Goal: Task Accomplishment & Management: Manage account settings

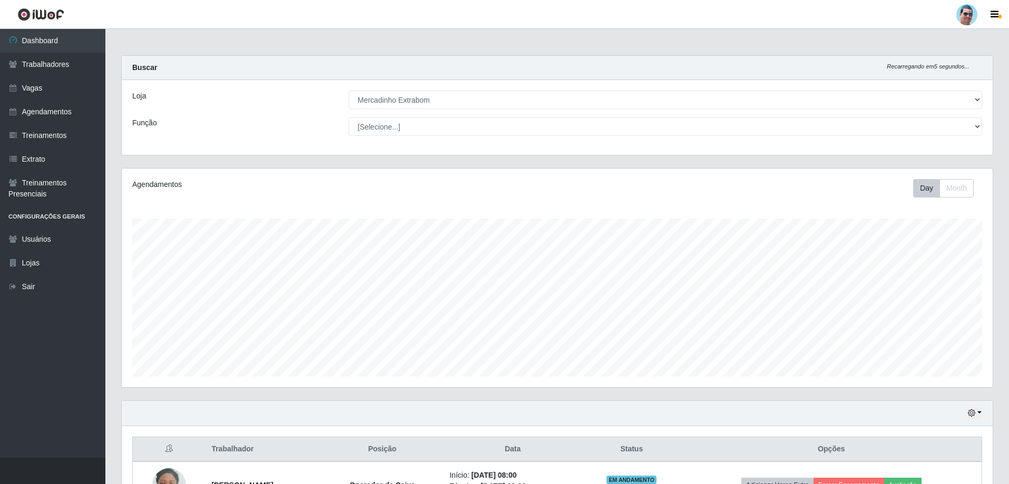
select select "175"
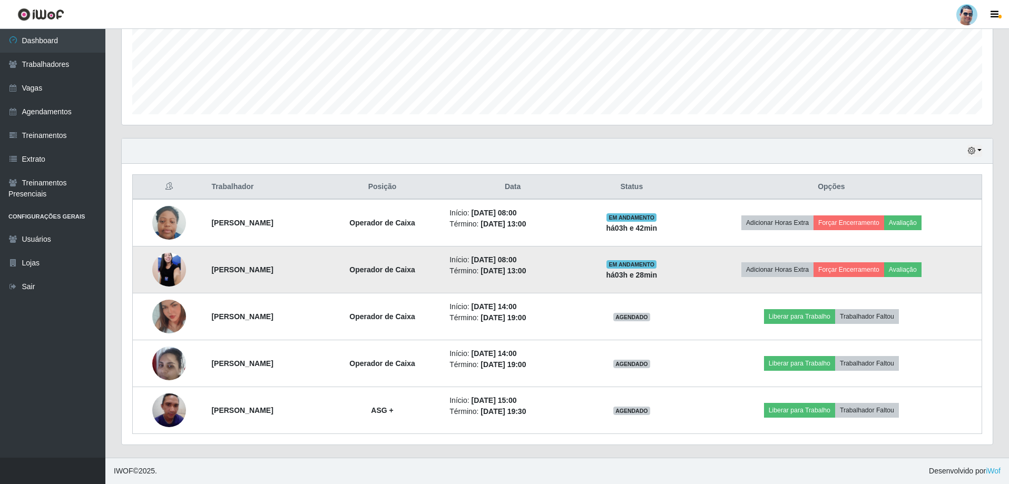
scroll to position [219, 871]
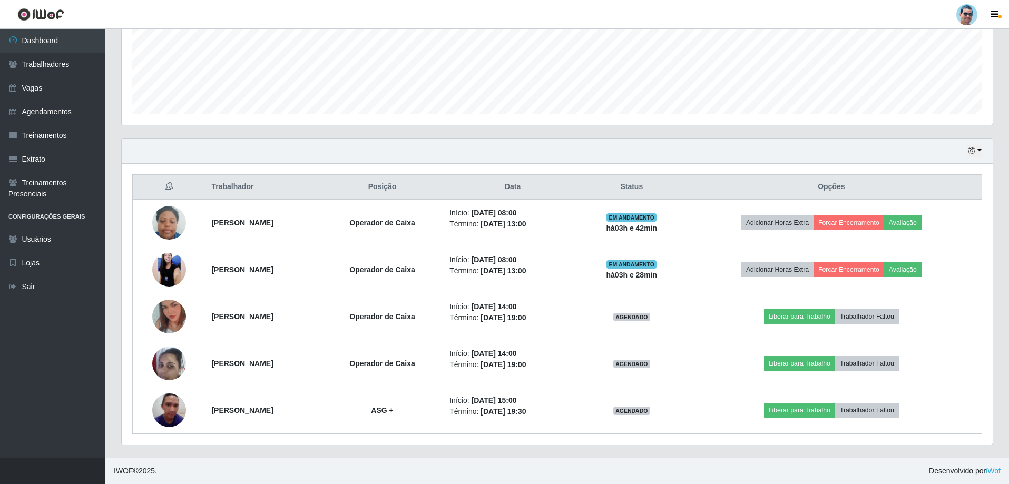
click at [976, 158] on div "Hoje 1 dia 3 dias 1 Semana Não encerrados" at bounding box center [557, 151] width 871 height 25
click at [978, 146] on button "button" at bounding box center [974, 151] width 15 height 12
click at [938, 244] on button "1 Semana" at bounding box center [939, 236] width 83 height 22
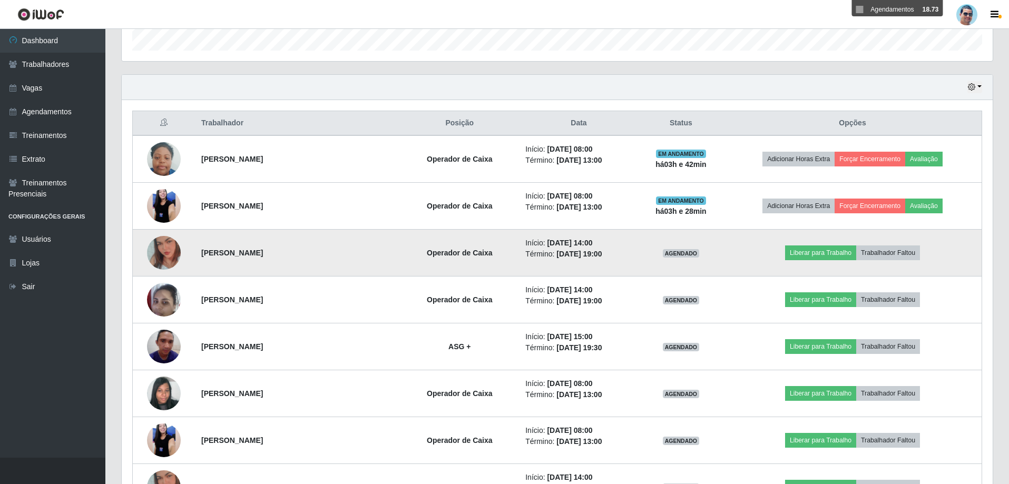
scroll to position [368, 0]
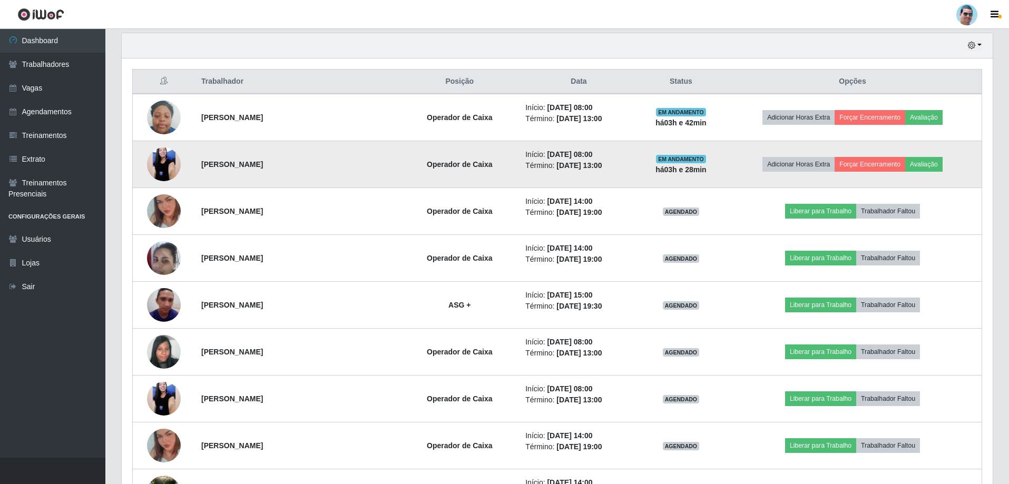
drag, startPoint x: 201, startPoint y: 165, endPoint x: 300, endPoint y: 166, distance: 98.5
click at [300, 166] on td "[PERSON_NAME]" at bounding box center [297, 164] width 205 height 47
copy strong "[PERSON_NAME]"
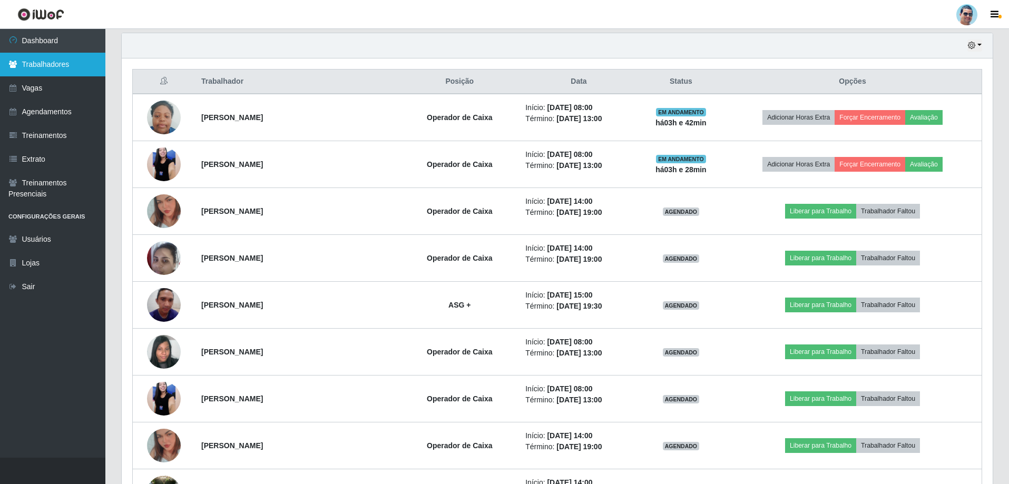
click at [85, 70] on link "Trabalhadores" at bounding box center [52, 65] width 105 height 24
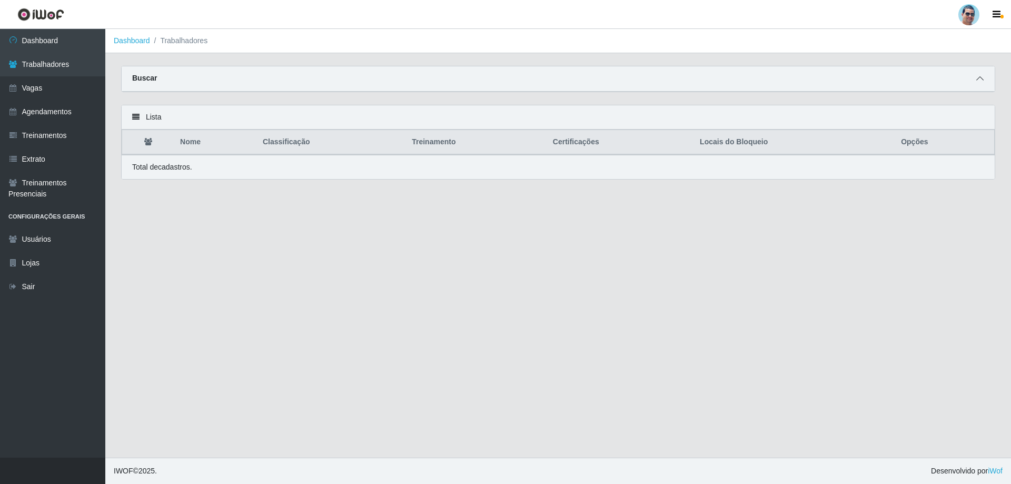
click at [980, 82] on icon at bounding box center [980, 78] width 7 height 7
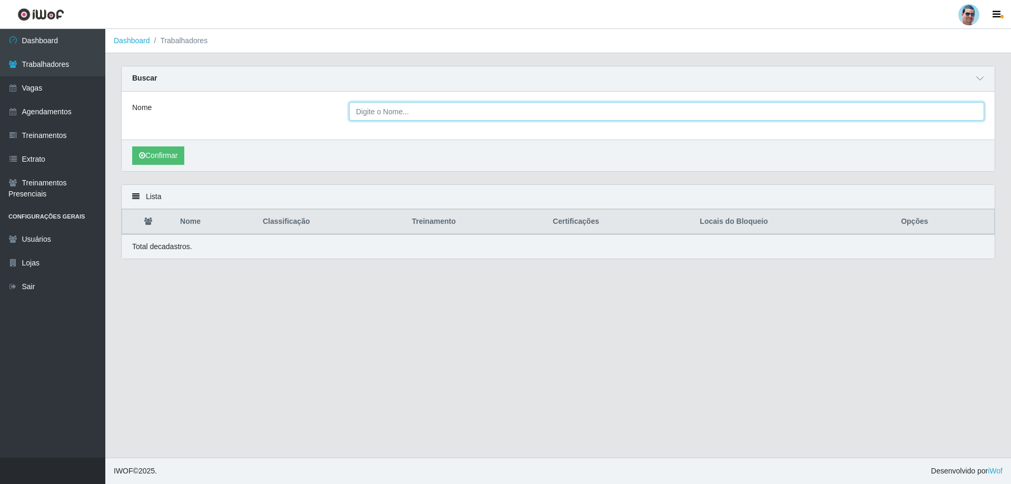
paste input "[PERSON_NAME]"
type input "[PERSON_NAME]"
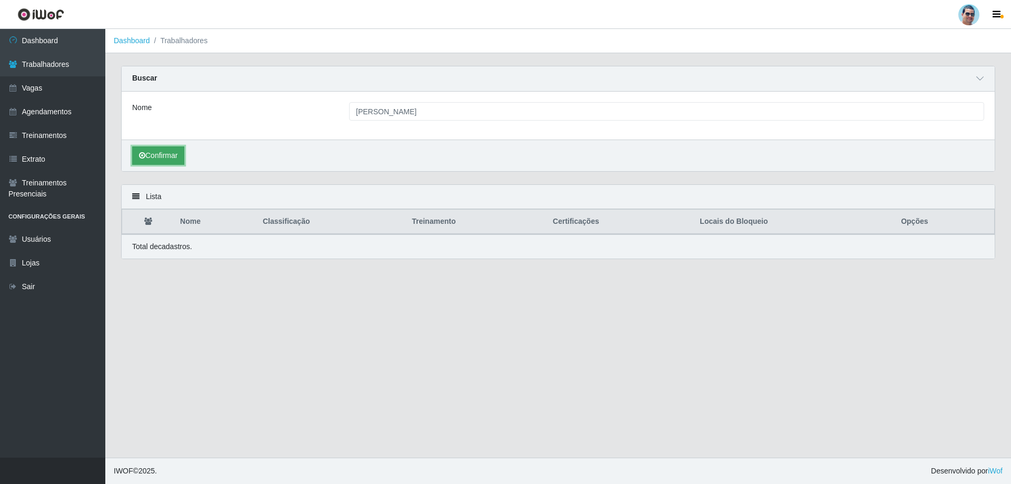
click at [145, 153] on button "Confirmar" at bounding box center [158, 155] width 52 height 18
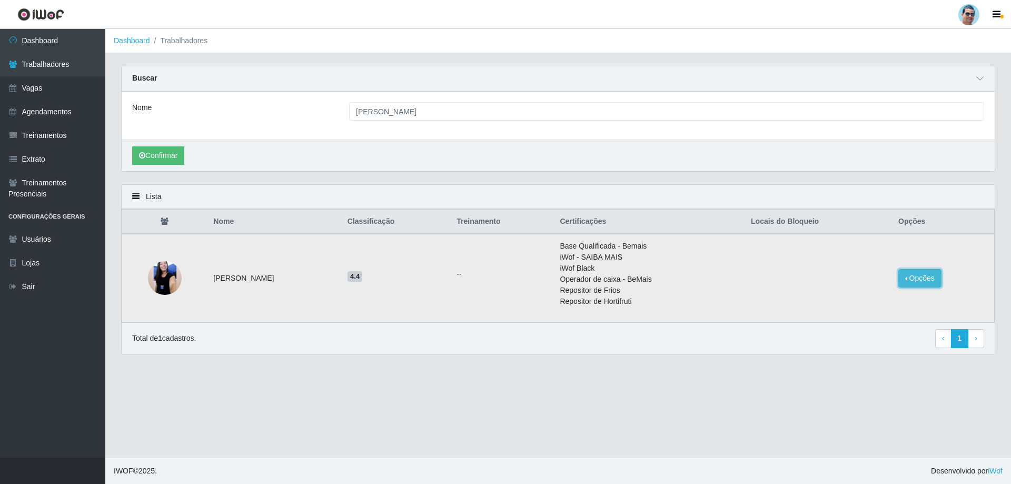
click at [926, 287] on button "Opções" at bounding box center [920, 278] width 43 height 18
click at [892, 304] on button "Bloquear - Loja" at bounding box center [854, 303] width 85 height 22
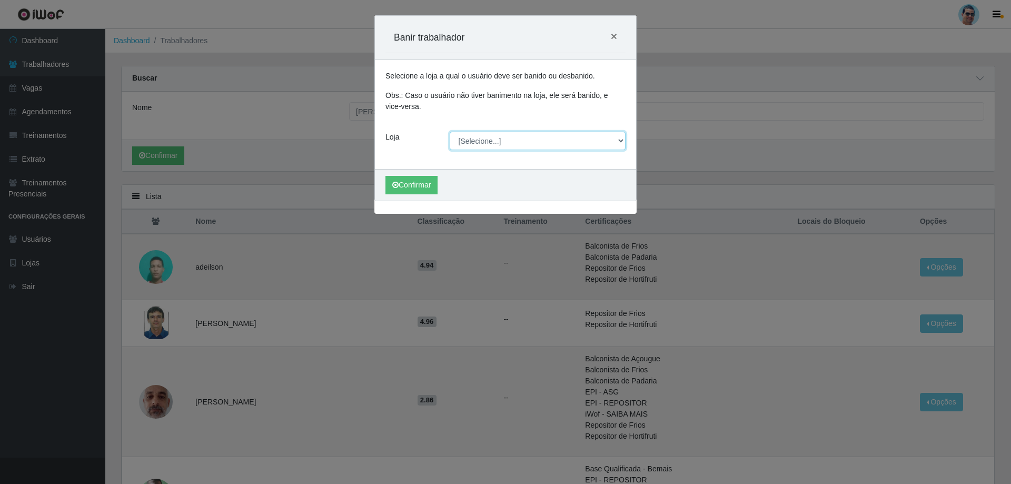
click at [529, 146] on select "[Selecione...] Mercadinho Extrabom" at bounding box center [538, 141] width 176 height 18
select select "175"
click at [450, 132] on select "[Selecione...] Mercadinho Extrabom" at bounding box center [538, 141] width 176 height 18
click at [387, 183] on button "Confirmar" at bounding box center [412, 185] width 52 height 18
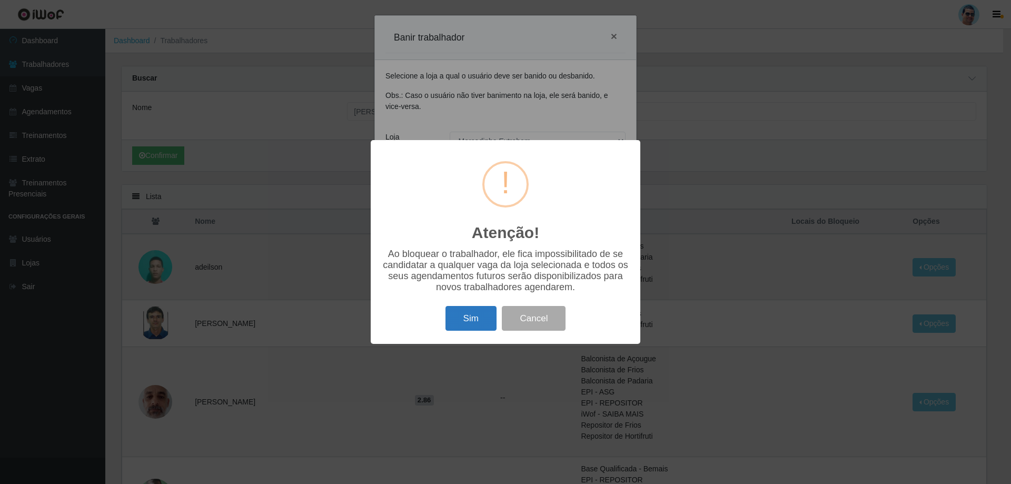
click at [478, 325] on button "Sim" at bounding box center [471, 318] width 51 height 25
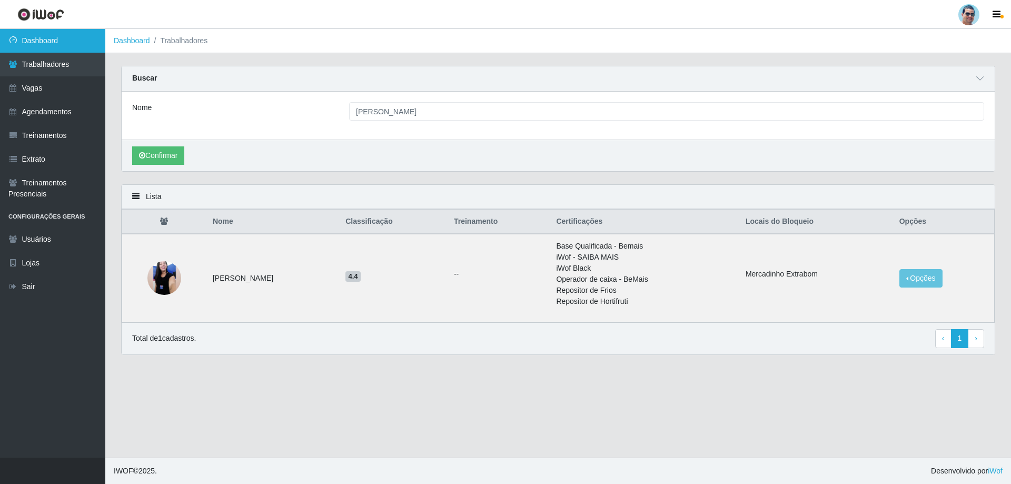
click at [23, 36] on link "Dashboard" at bounding box center [52, 41] width 105 height 24
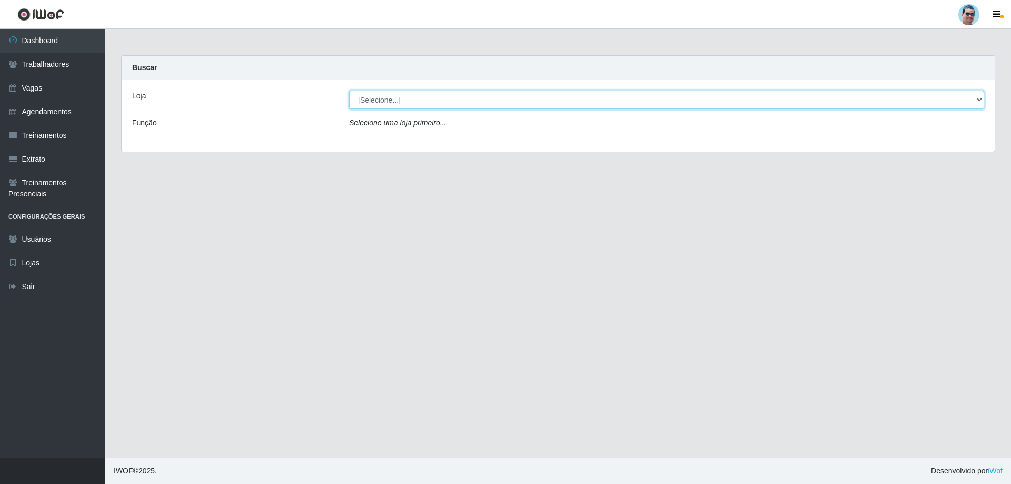
click at [446, 99] on select "[Selecione...] Mercadinho Extrabom" at bounding box center [666, 100] width 635 height 18
select select "175"
click at [349, 91] on select "[Selecione...] Mercadinho Extrabom" at bounding box center [666, 100] width 635 height 18
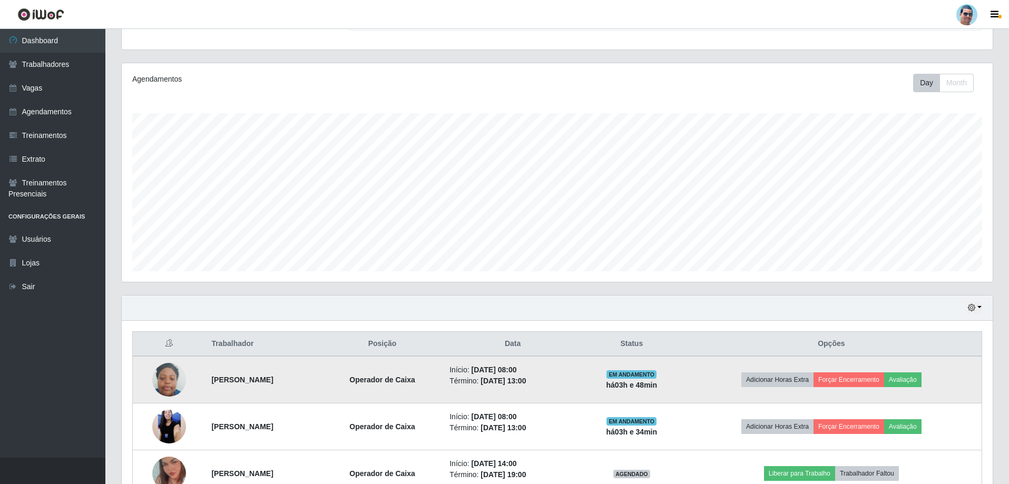
scroll to position [262, 0]
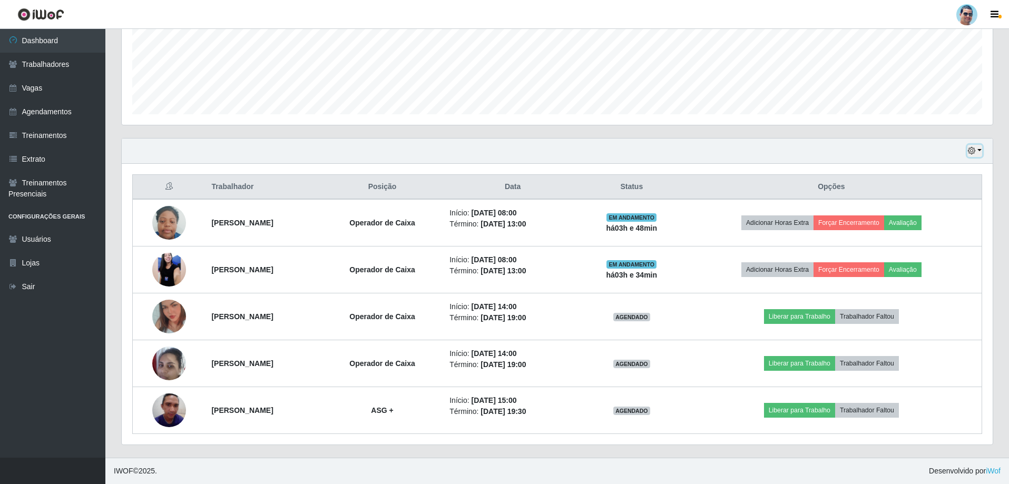
click at [968, 151] on icon "button" at bounding box center [971, 150] width 7 height 7
click at [946, 234] on button "1 Semana" at bounding box center [939, 236] width 83 height 22
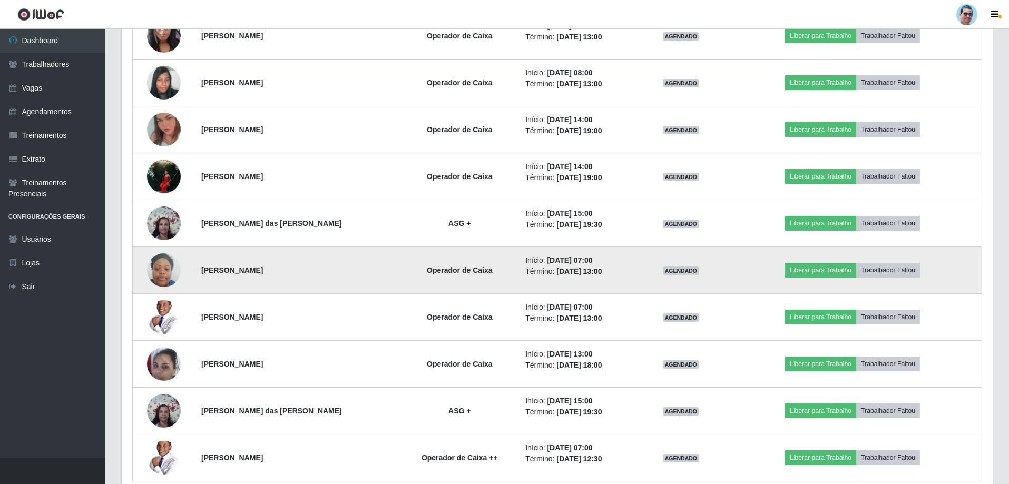
scroll to position [731, 0]
